Goal: Download file/media

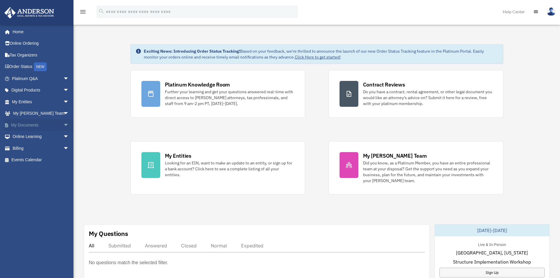
click at [63, 124] on span "arrow_drop_down" at bounding box center [69, 125] width 12 height 12
click at [26, 137] on link "Box" at bounding box center [43, 137] width 70 height 12
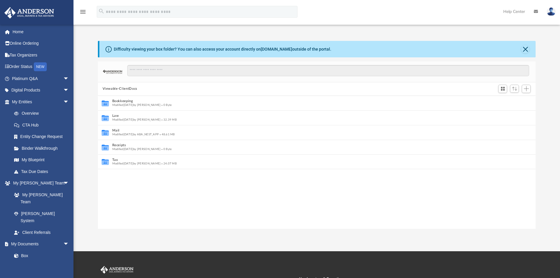
scroll to position [129, 433]
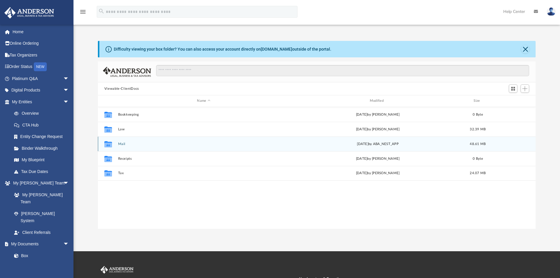
click at [121, 146] on div "Collaborated Folder Mail yesterday by ABA_NEST_APP 48.61 MB" at bounding box center [317, 143] width 438 height 15
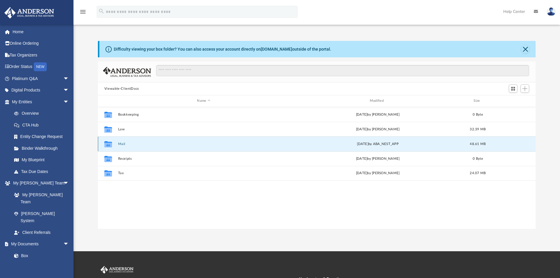
click at [122, 144] on button "Mail" at bounding box center [203, 144] width 171 height 4
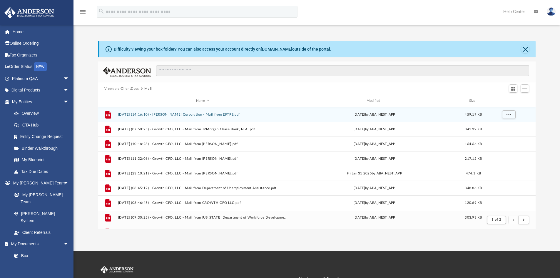
scroll to position [111, 433]
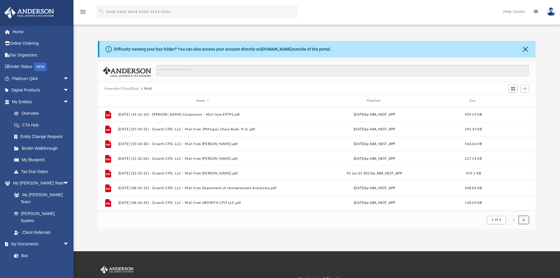
click at [522, 218] on button "submit" at bounding box center [524, 219] width 11 height 9
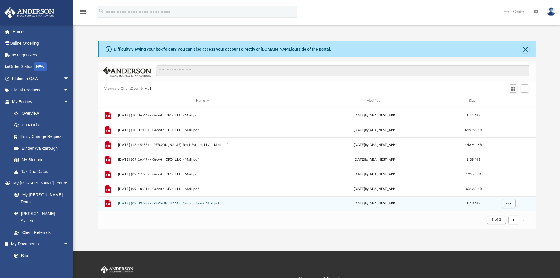
click at [191, 203] on button "2025.09.23 (09:03:23) - Kirk Corporation - Mail.pdf" at bounding box center [202, 203] width 169 height 4
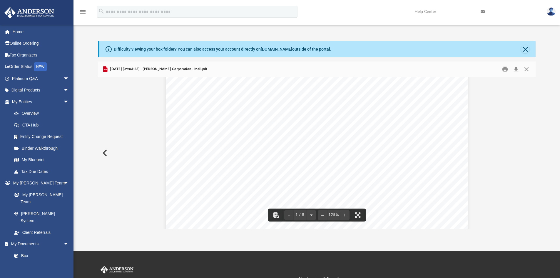
scroll to position [0, 0]
click at [515, 70] on button "Download" at bounding box center [516, 69] width 11 height 9
click at [107, 152] on button "Preview" at bounding box center [104, 153] width 13 height 16
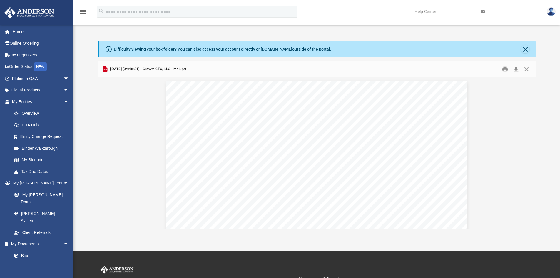
scroll to position [88, 0]
click at [514, 70] on button "Download" at bounding box center [516, 69] width 11 height 9
click at [106, 150] on button "Preview" at bounding box center [104, 153] width 13 height 16
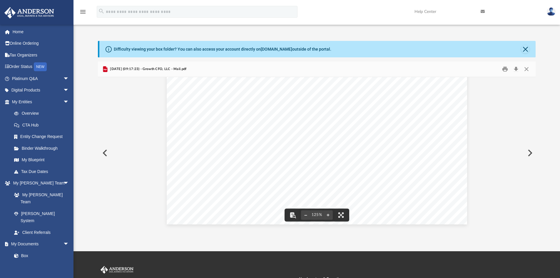
click at [104, 155] on button "Preview" at bounding box center [104, 153] width 13 height 16
click at [104, 153] on button "Preview" at bounding box center [104, 153] width 13 height 16
click at [108, 152] on button "Preview" at bounding box center [104, 153] width 13 height 16
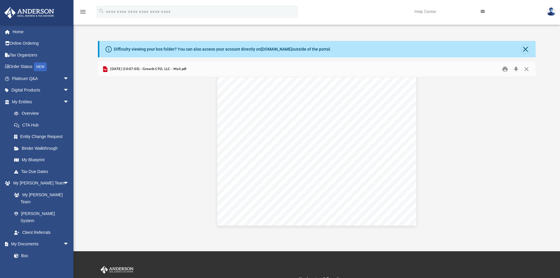
scroll to position [1442, 0]
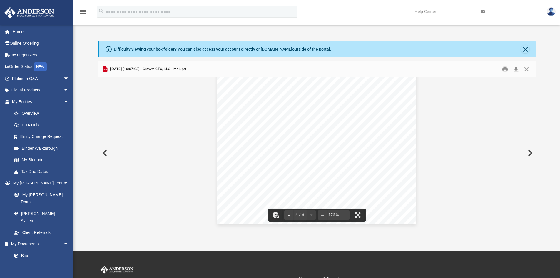
click at [103, 152] on button "Preview" at bounding box center [104, 153] width 13 height 16
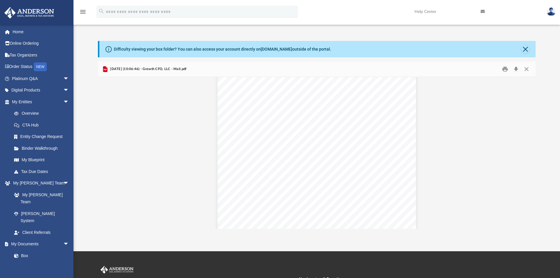
scroll to position [147, 0]
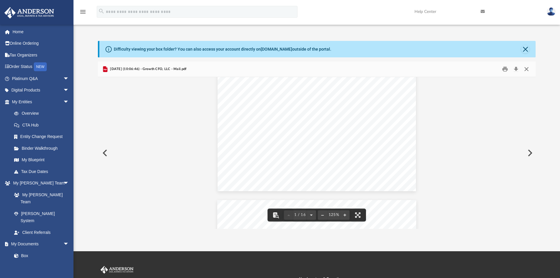
click at [528, 69] on button "Close" at bounding box center [526, 69] width 11 height 9
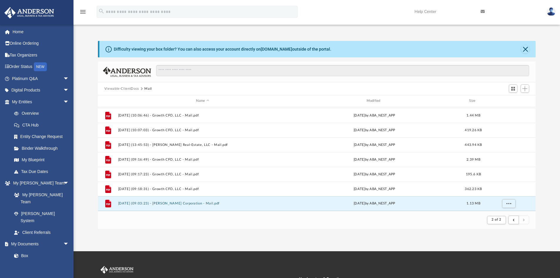
click at [553, 14] on img at bounding box center [551, 11] width 9 height 9
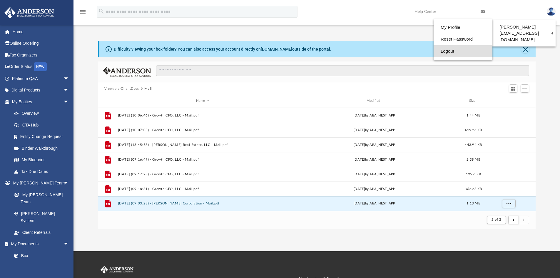
click at [448, 52] on link "Logout" at bounding box center [463, 51] width 59 height 12
